Goal: Task Accomplishment & Management: Manage account settings

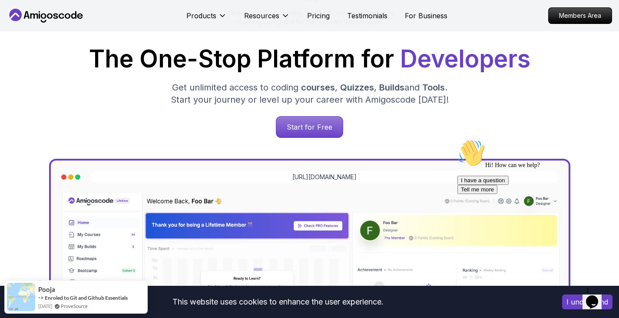
scroll to position [123, 0]
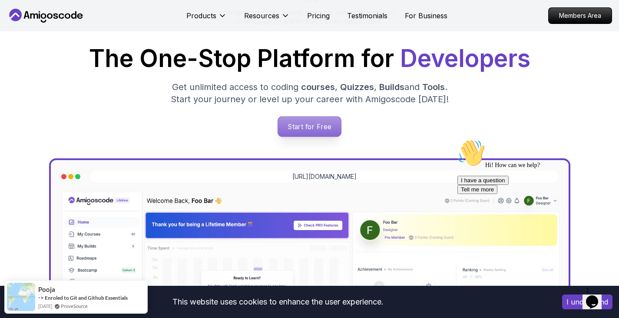
click at [308, 132] on p "Start for Free" at bounding box center [309, 126] width 63 height 20
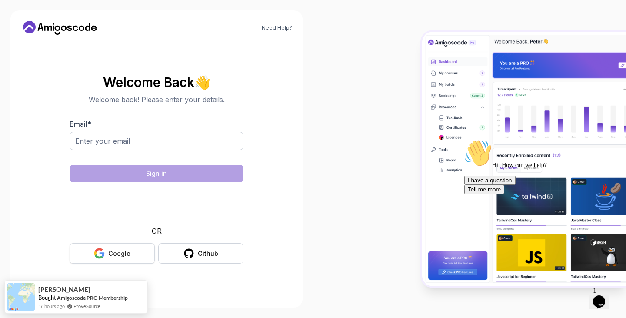
click at [128, 252] on div "Google" at bounding box center [119, 253] width 22 height 9
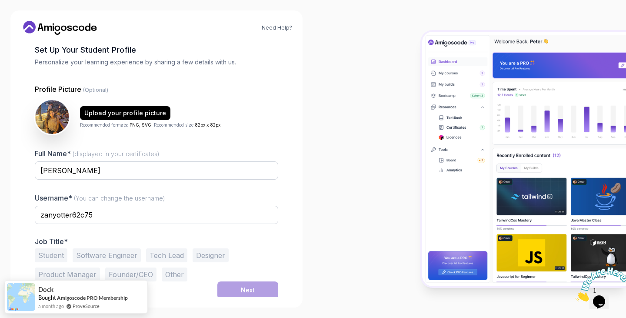
scroll to position [45, 0]
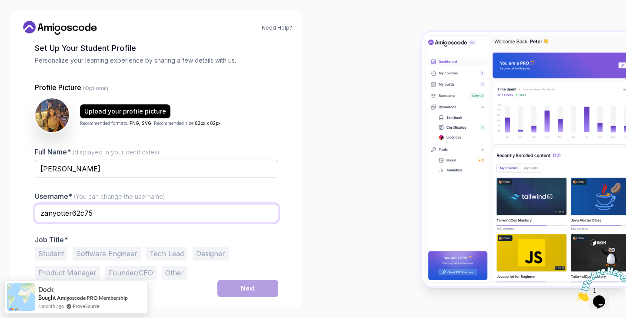
click at [134, 218] on input "zanyotter62c75" at bounding box center [156, 213] width 243 height 18
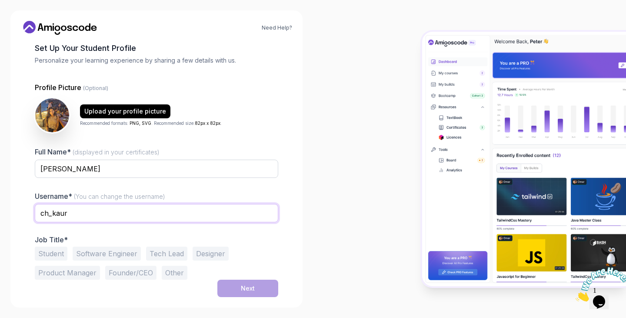
type input "ch_kaur"
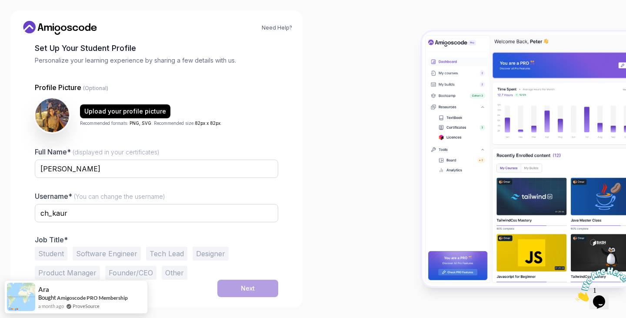
click at [121, 250] on button "Software Engineer" at bounding box center [107, 253] width 68 height 14
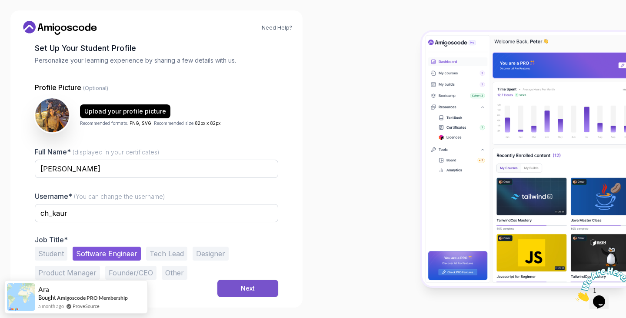
click at [240, 287] on button "Next" at bounding box center [247, 287] width 61 height 17
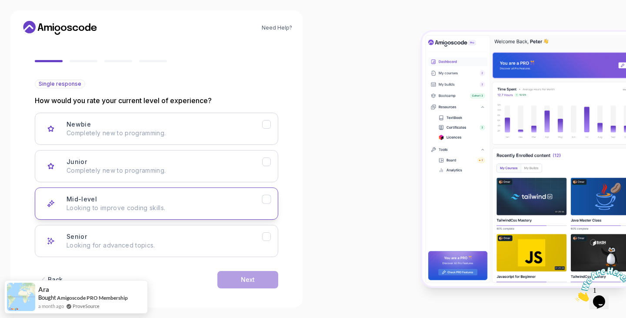
scroll to position [72, 0]
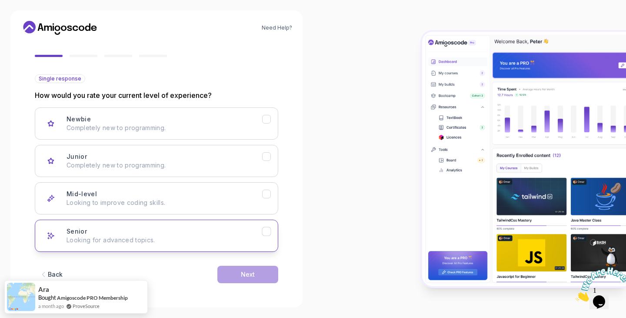
click at [209, 235] on div "Senior Looking for advanced topics." at bounding box center [164, 235] width 196 height 17
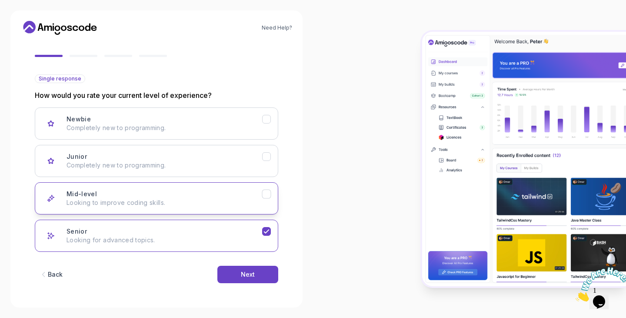
click at [239, 201] on p "Looking to improve coding skills." at bounding box center [164, 202] width 196 height 9
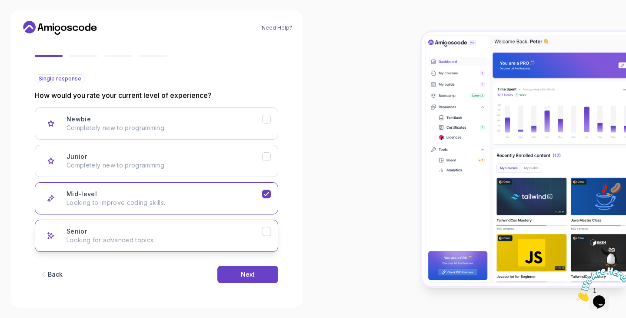
click at [233, 241] on p "Looking for advanced topics." at bounding box center [164, 240] width 196 height 9
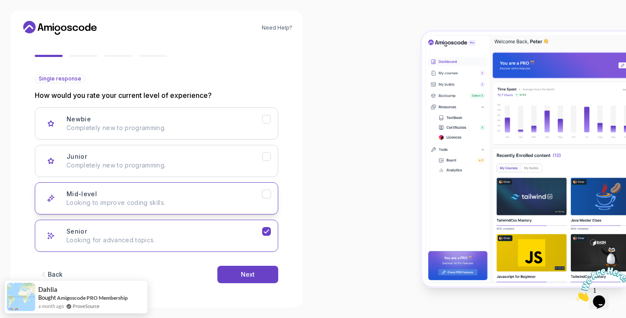
click at [238, 199] on p "Looking to improve coding skills." at bounding box center [164, 202] width 196 height 9
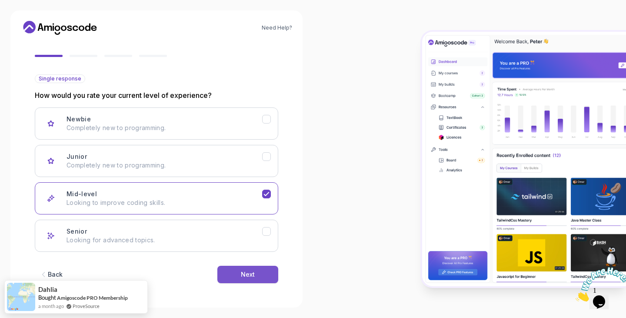
click at [260, 277] on button "Next" at bounding box center [247, 274] width 61 height 17
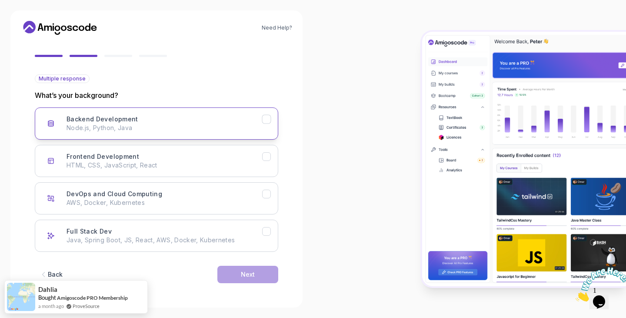
click at [259, 131] on p "Node.js, Python, Java" at bounding box center [164, 127] width 196 height 9
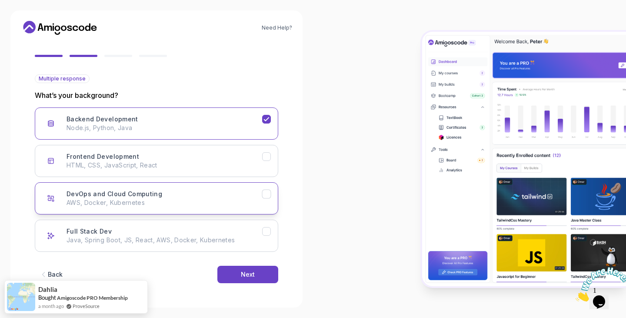
click at [256, 196] on div "DevOps and Cloud Computing AWS, Docker, Kubernetes" at bounding box center [164, 197] width 196 height 17
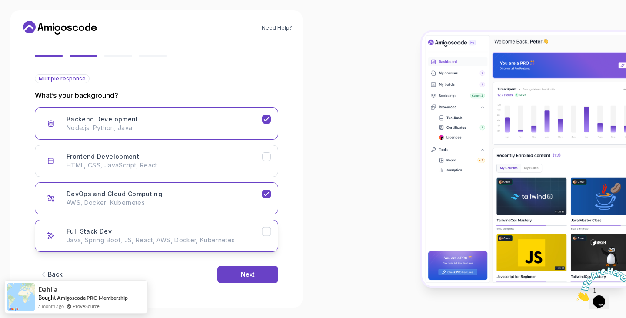
click at [253, 236] on p "Java, Spring Boot, JS, React, AWS, Docker, Kubernetes" at bounding box center [164, 240] width 196 height 9
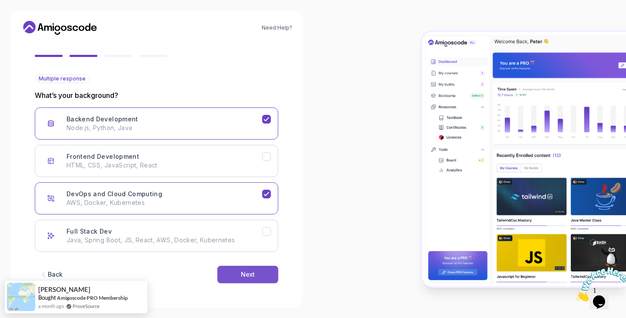
click at [247, 278] on div "Next" at bounding box center [248, 274] width 14 height 9
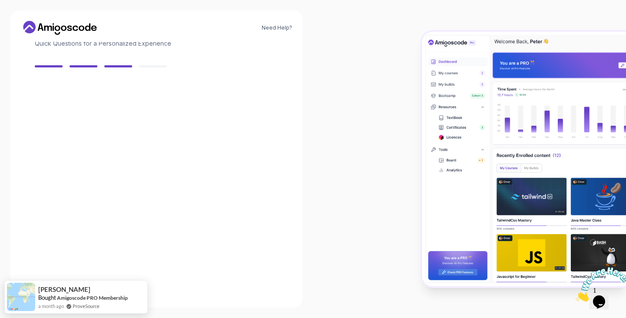
scroll to position [62, 0]
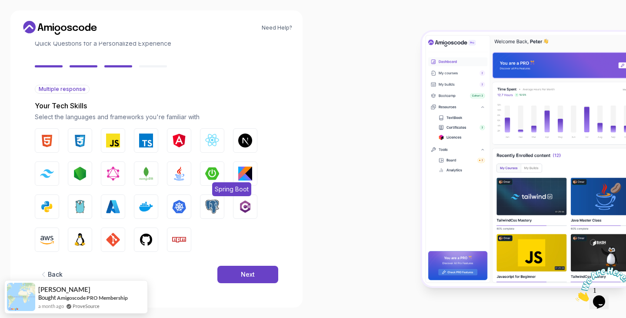
click at [206, 174] on img "button" at bounding box center [212, 173] width 14 height 14
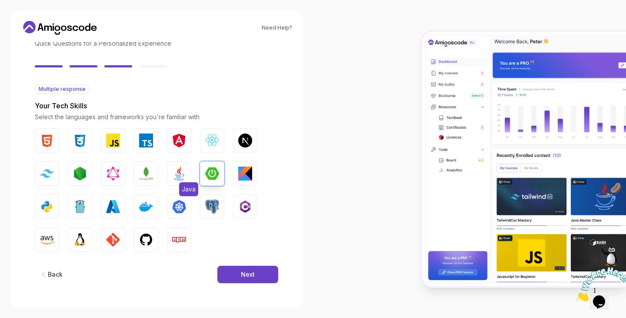
click at [186, 175] on img "button" at bounding box center [179, 173] width 14 height 14
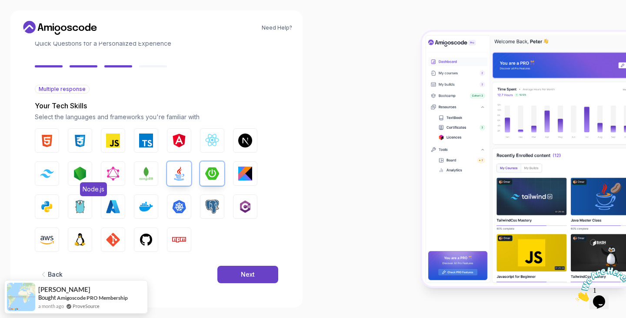
click at [83, 169] on img "button" at bounding box center [80, 173] width 14 height 14
click at [53, 236] on img "button" at bounding box center [47, 240] width 14 height 14
click at [118, 237] on img "button" at bounding box center [113, 240] width 14 height 14
click at [184, 244] on img "button" at bounding box center [179, 240] width 14 height 14
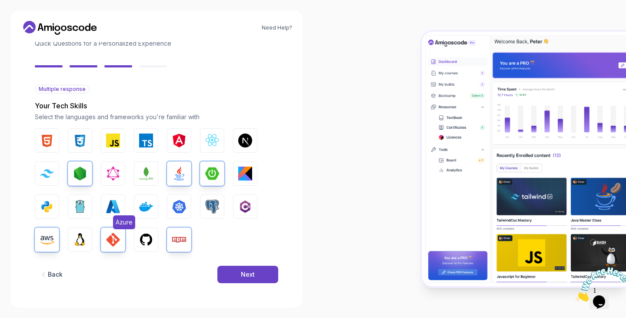
click at [110, 209] on img "button" at bounding box center [113, 206] width 14 height 14
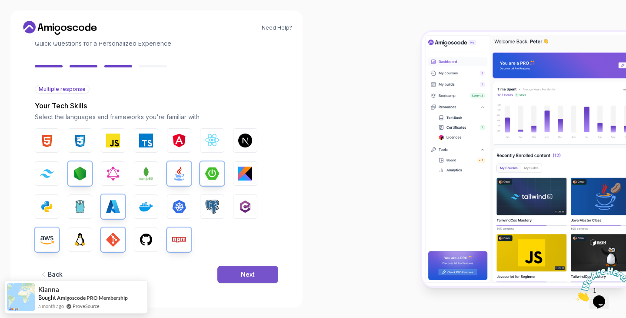
click at [253, 272] on div "Next" at bounding box center [248, 274] width 14 height 9
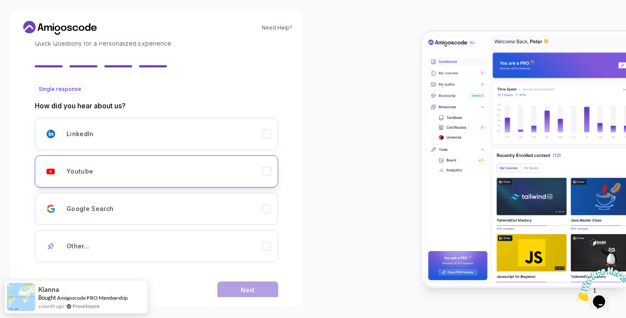
scroll to position [77, 0]
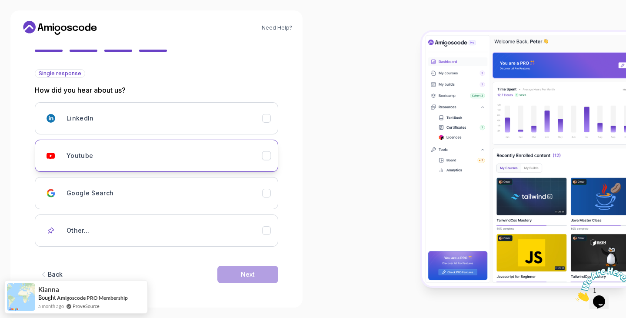
click at [233, 154] on div "Youtube" at bounding box center [164, 155] width 196 height 17
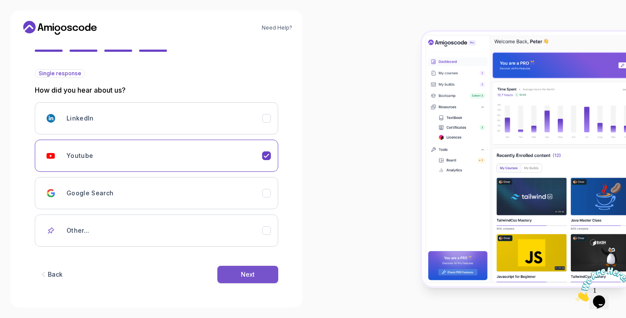
click at [250, 266] on button "Next" at bounding box center [247, 274] width 61 height 17
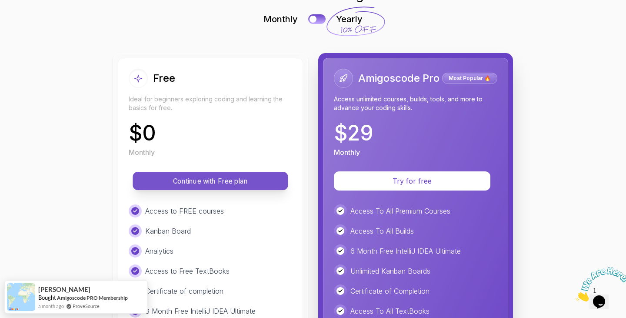
scroll to position [35, 0]
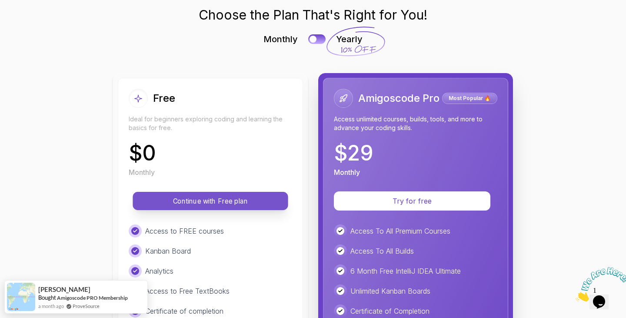
click at [256, 202] on p "Continue with Free plan" at bounding box center [211, 201] width 136 height 10
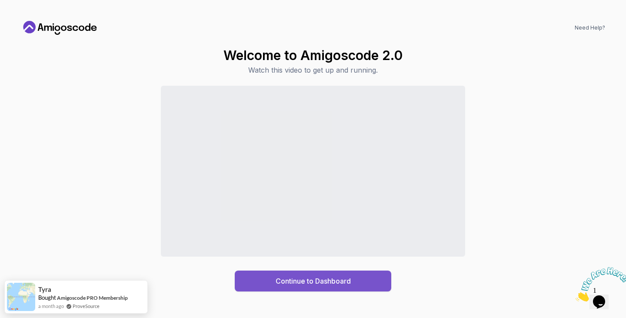
click at [352, 276] on button "Continue to Dashboard" at bounding box center [313, 280] width 156 height 21
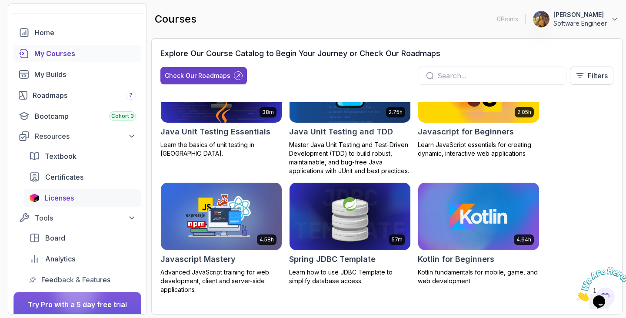
scroll to position [23, 0]
click at [209, 78] on div "Check Our Roadmaps" at bounding box center [198, 75] width 66 height 9
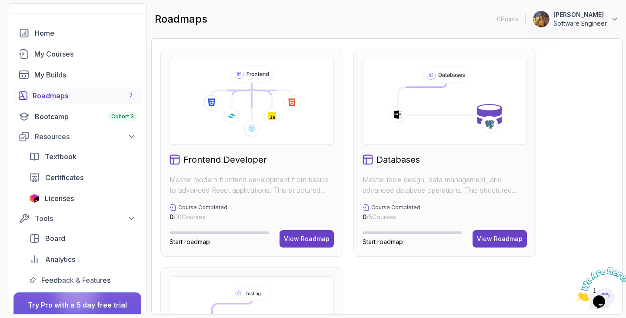
scroll to position [419, 0]
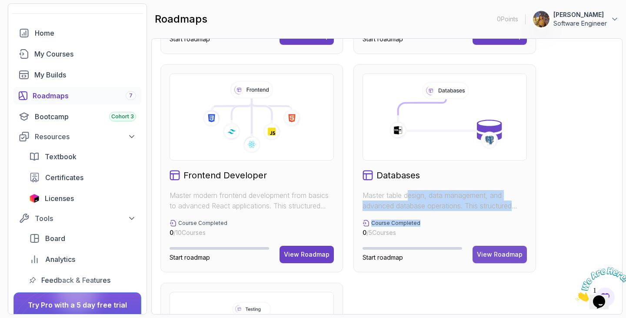
drag, startPoint x: 410, startPoint y: 182, endPoint x: 493, endPoint y: 249, distance: 106.9
click at [493, 249] on div "Databases Master table design, data management, and advanced database operation…" at bounding box center [444, 168] width 183 height 208
click at [493, 249] on button "View Roadmap" at bounding box center [499, 254] width 54 height 17
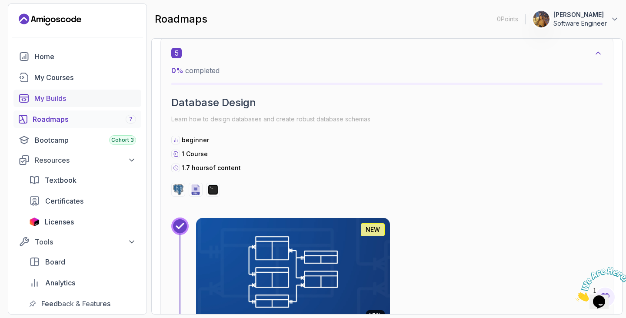
click at [92, 106] on link "My Builds" at bounding box center [77, 98] width 128 height 17
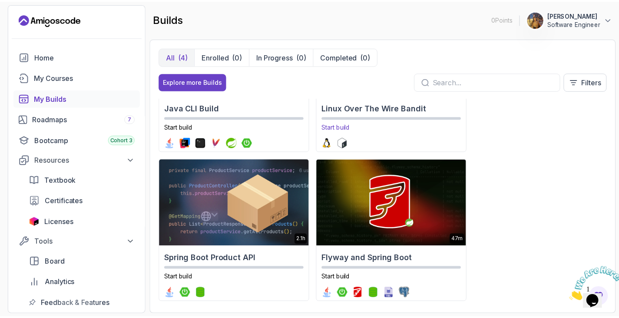
scroll to position [97, 0]
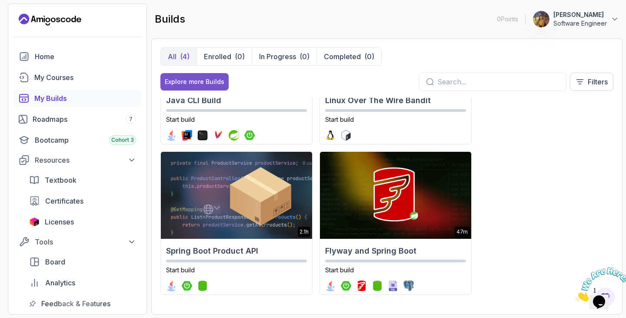
click at [184, 78] on div "Explore more Builds" at bounding box center [195, 81] width 60 height 9
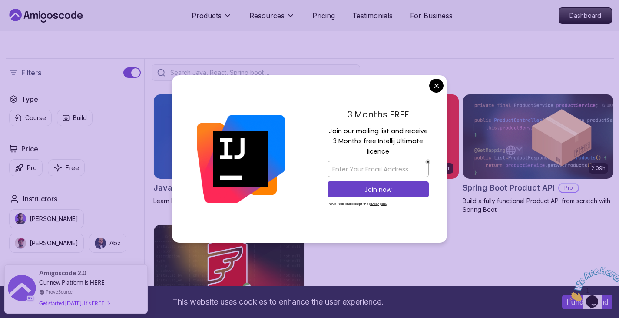
scroll to position [205, 0]
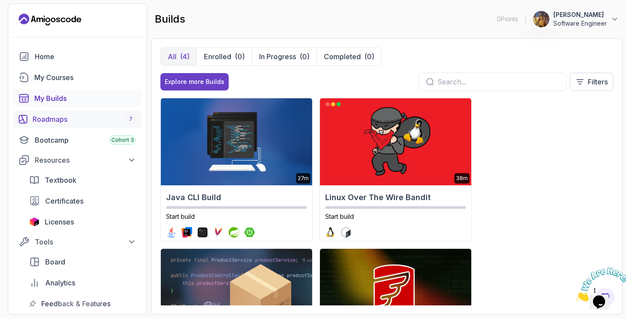
click at [63, 112] on link "Roadmaps 7" at bounding box center [77, 118] width 128 height 17
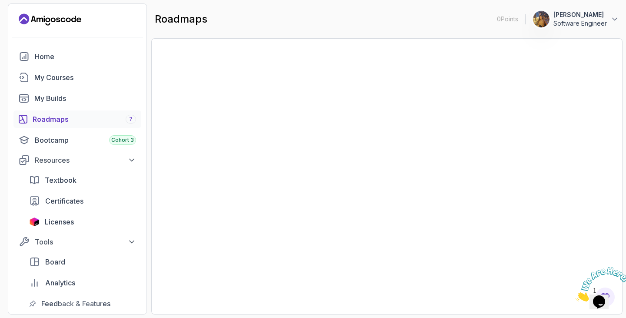
click at [58, 182] on span "Textbook" at bounding box center [61, 180] width 32 height 10
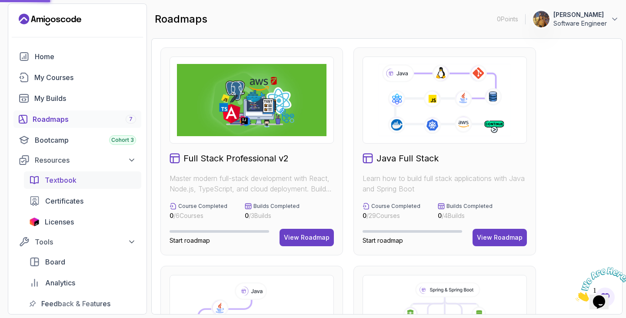
scroll to position [30, 0]
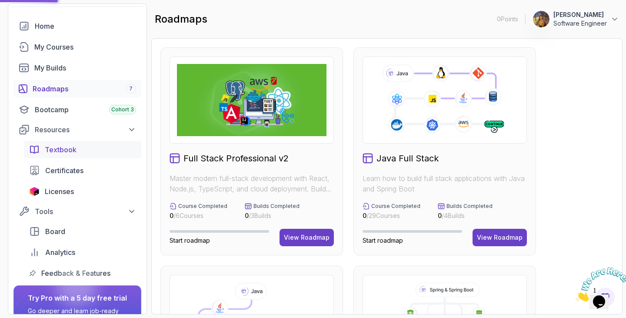
click at [56, 150] on span "Textbook" at bounding box center [61, 149] width 32 height 10
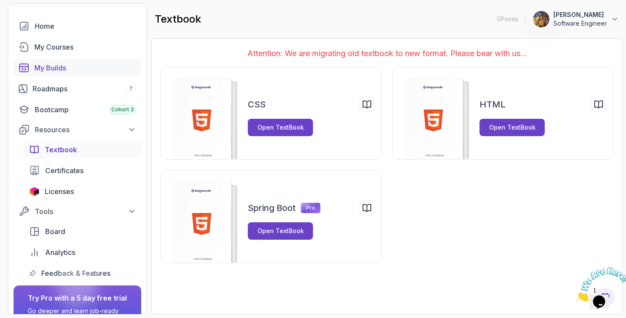
click at [65, 73] on link "My Builds" at bounding box center [77, 67] width 128 height 17
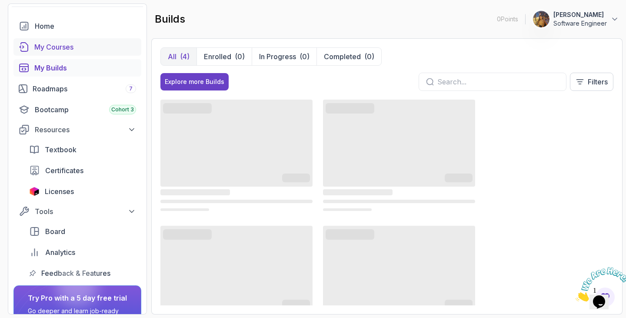
click at [80, 41] on link "My Courses" at bounding box center [77, 46] width 128 height 17
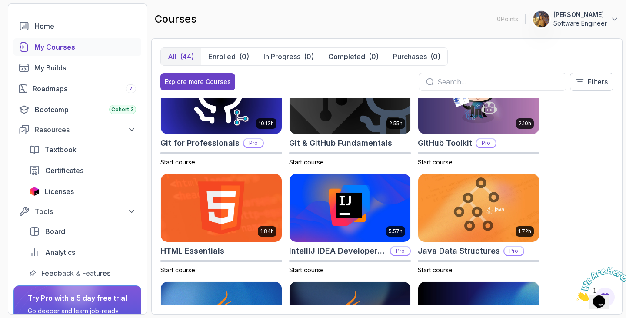
scroll to position [354, 0]
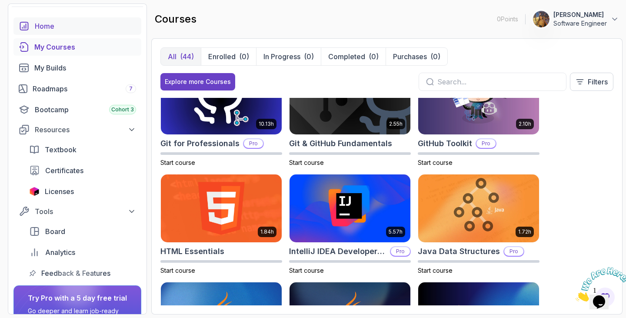
click at [90, 21] on div "Home" at bounding box center [85, 26] width 101 height 10
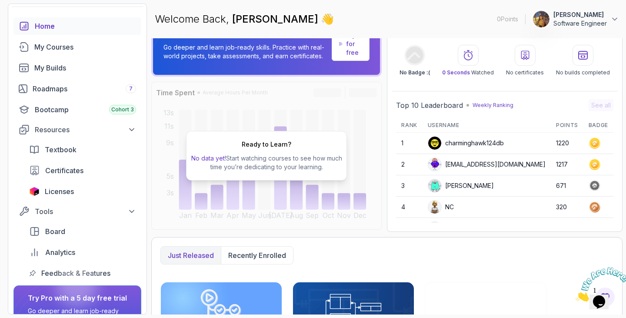
scroll to position [14, 0]
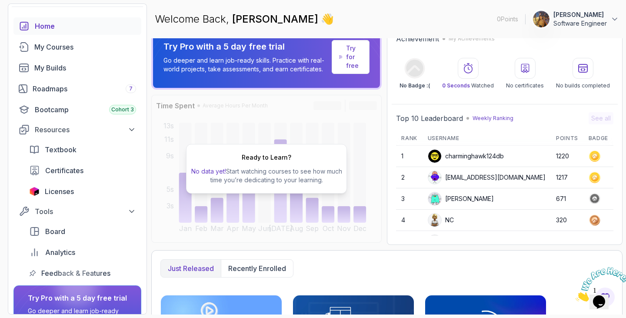
click at [566, 21] on p "Software Engineer" at bounding box center [579, 23] width 53 height 9
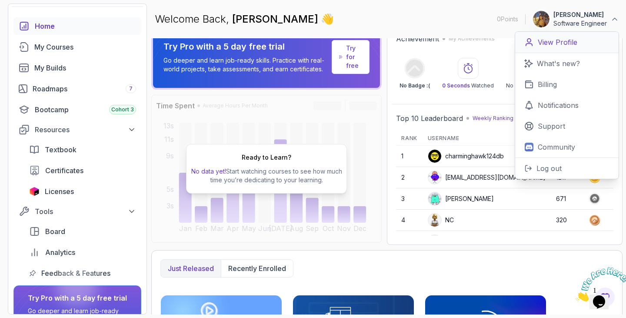
click at [565, 48] on link "View Profile" at bounding box center [566, 42] width 103 height 21
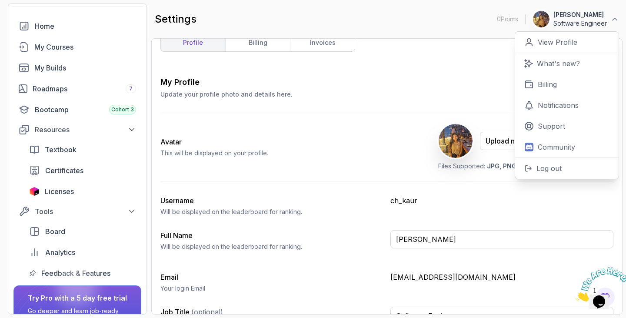
scroll to position [34, 0]
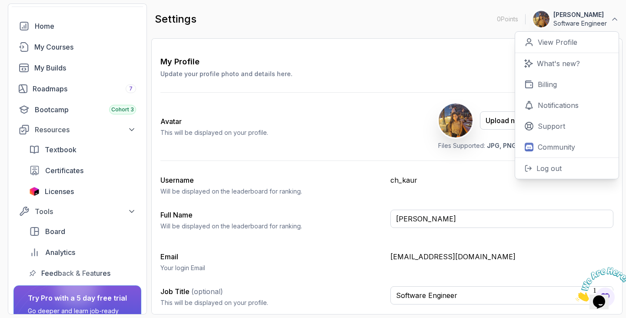
click at [404, 159] on div "Avatar This will be displayed on your profile. Upload new Picture Delete Files …" at bounding box center [386, 127] width 453 height 68
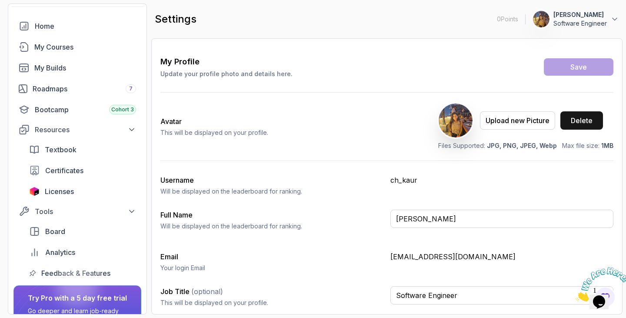
click at [584, 124] on div "Delete" at bounding box center [582, 120] width 22 height 10
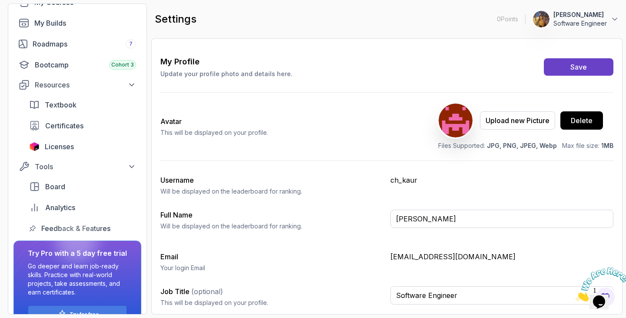
click at [62, 255] on div at bounding box center [77, 241] width 42 height 42
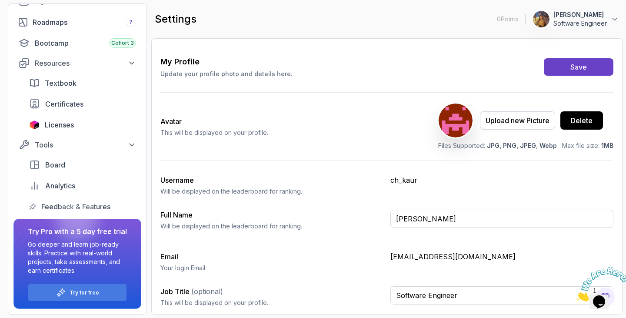
click at [606, 21] on p "Software Engineer" at bounding box center [579, 23] width 53 height 9
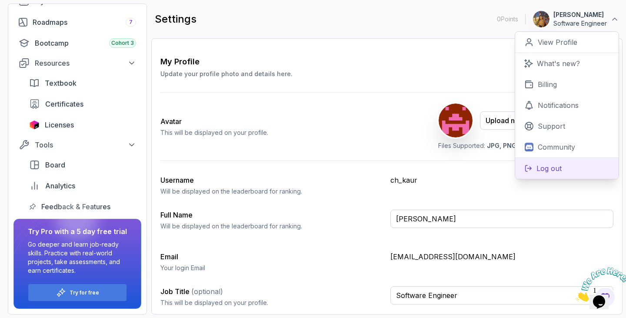
click at [550, 162] on button "Log out" at bounding box center [566, 167] width 103 height 21
